Goal: Transaction & Acquisition: Download file/media

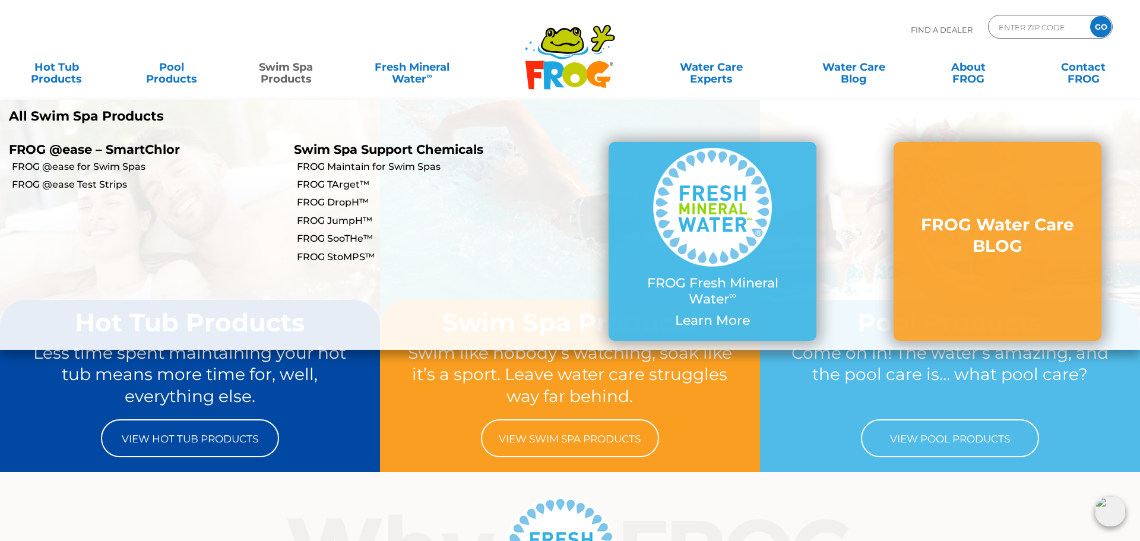
click at [287, 71] on link "Swim Spa Products" at bounding box center [286, 67] width 89 height 24
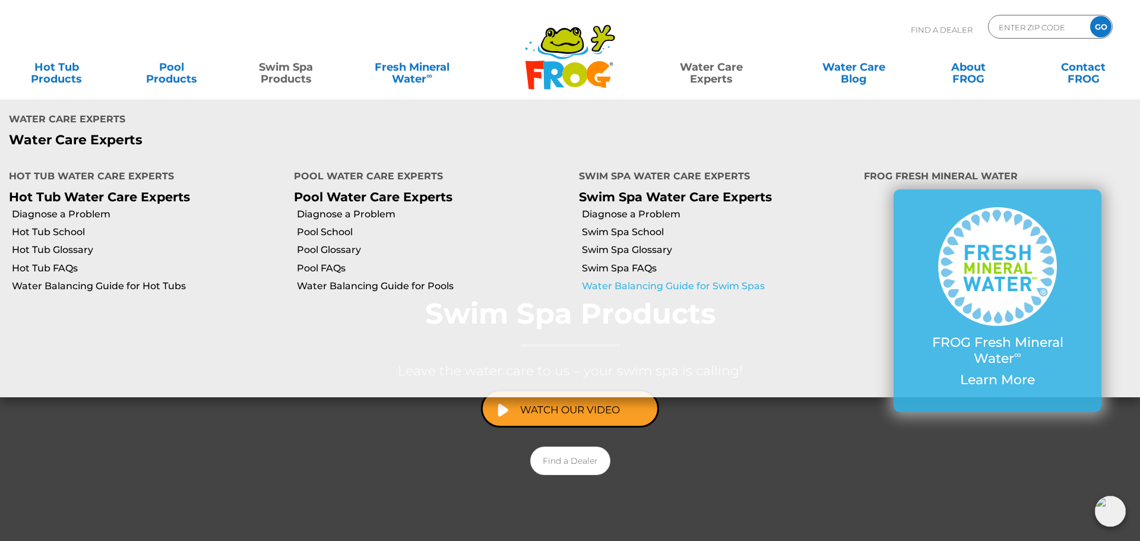
click at [638, 280] on link "Water Balancing Guide for Swim Spas" at bounding box center [718, 286] width 273 height 13
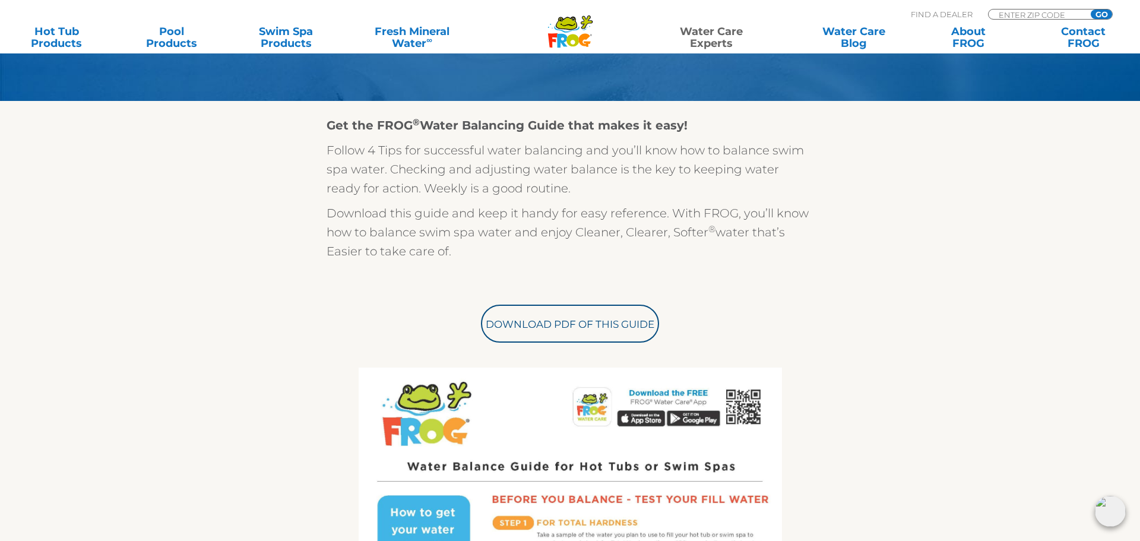
scroll to position [287, 0]
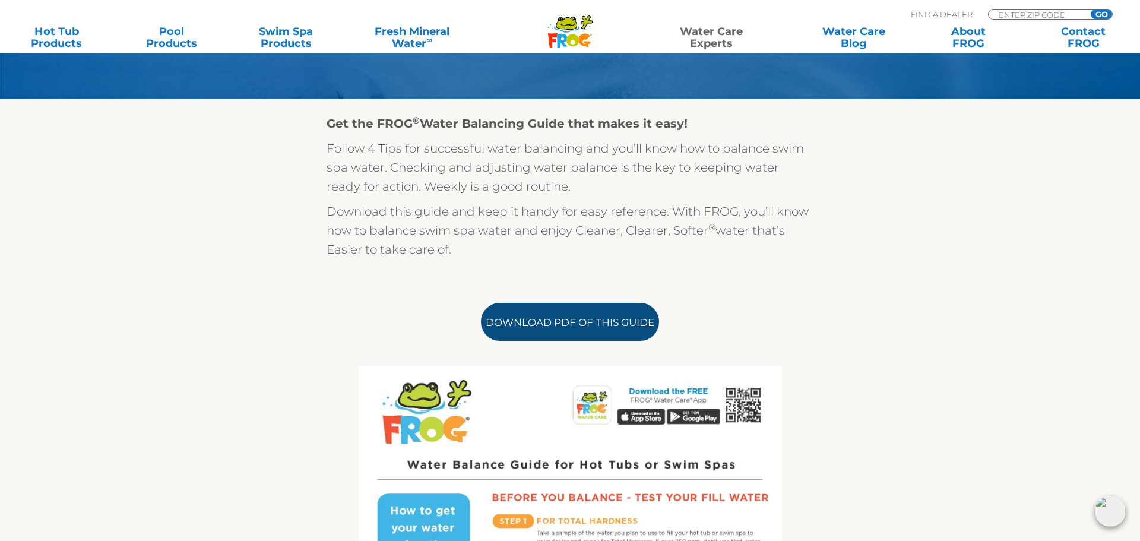
click at [552, 322] on link "Download PDF of this Guide" at bounding box center [570, 322] width 178 height 38
